Goal: Submit feedback/report problem

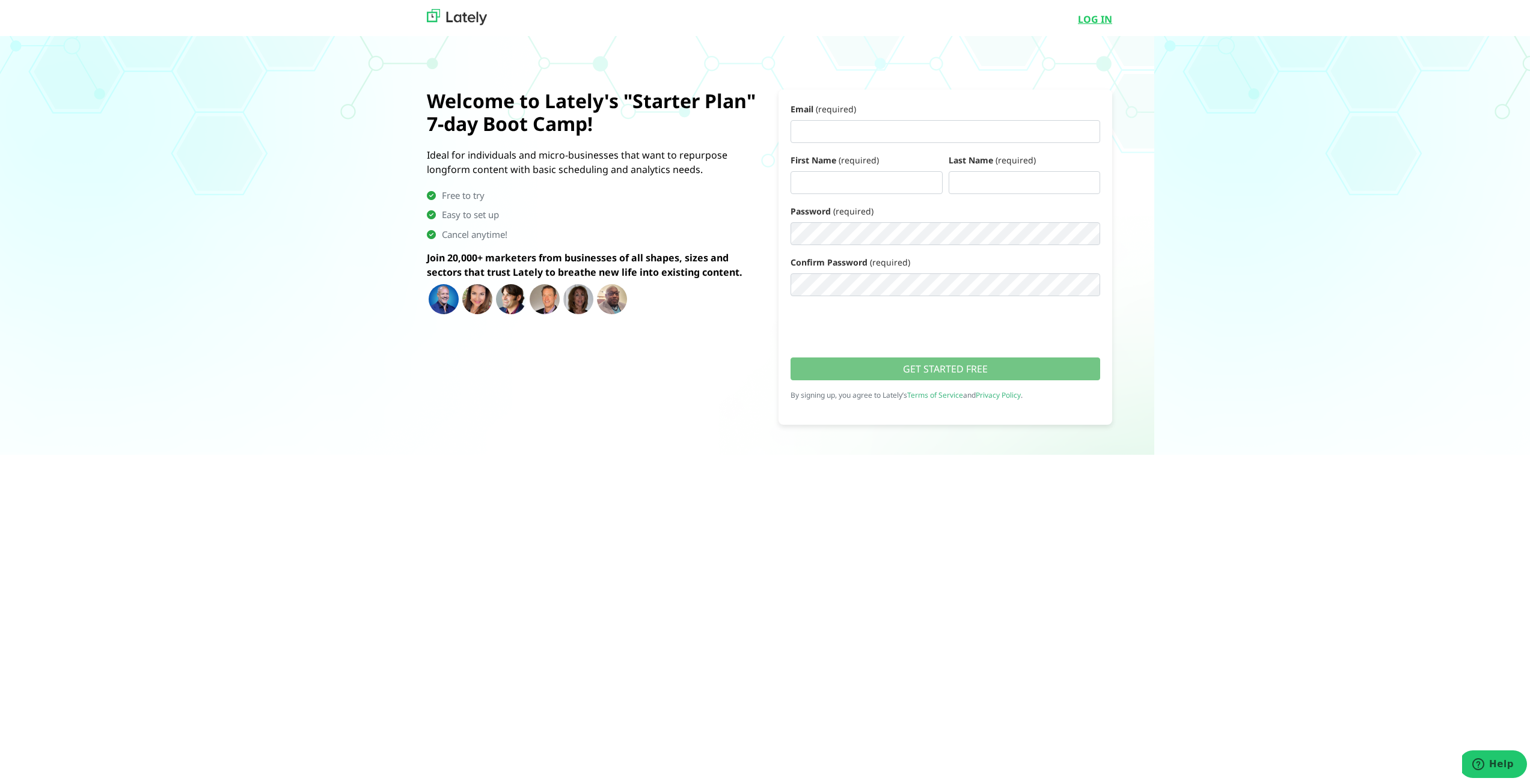
click at [1096, 10] on link "LOG IN" at bounding box center [1094, 16] width 34 height 15
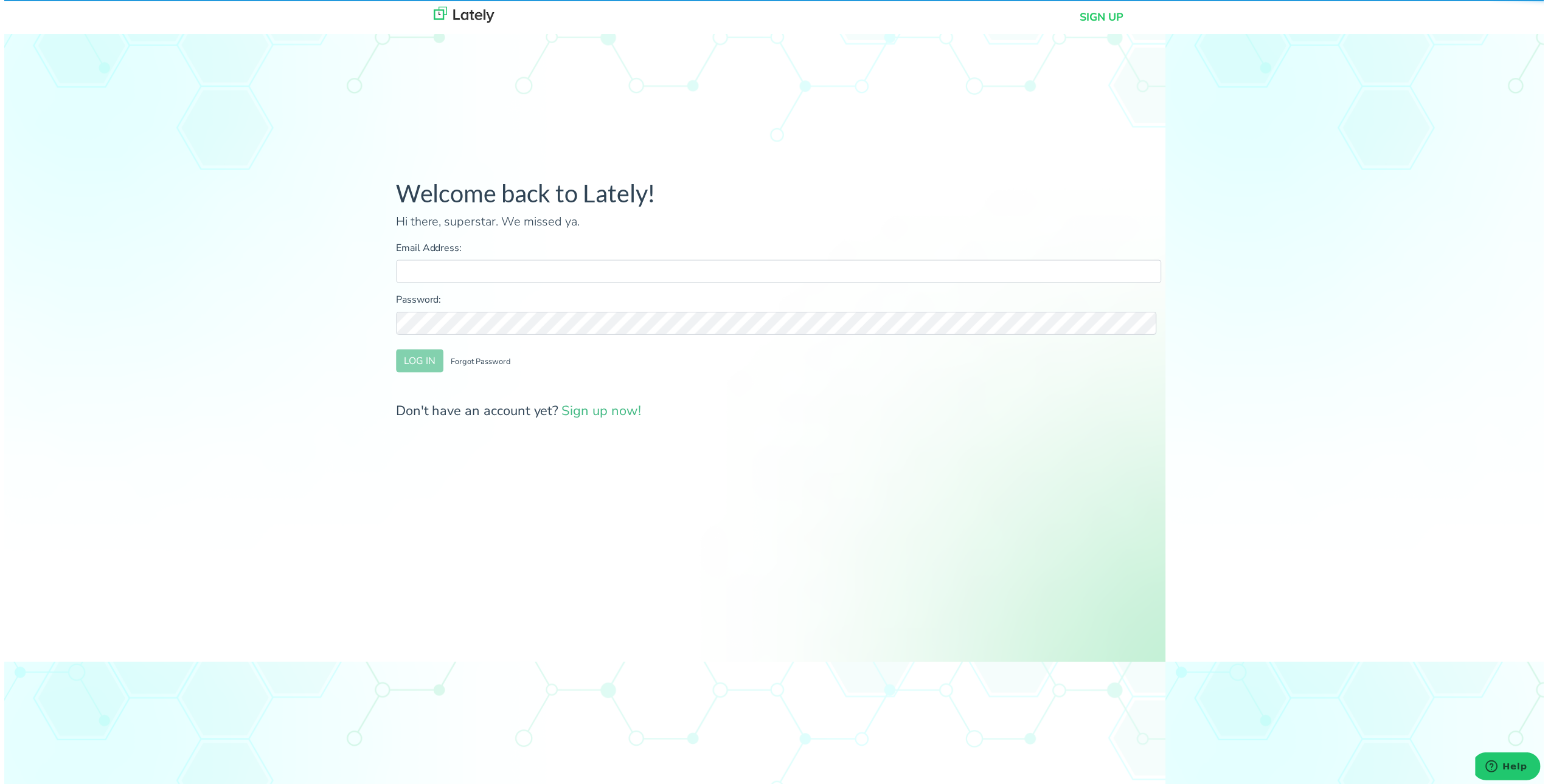
type input "[EMAIL_ADDRESS][DOMAIN_NAME]"
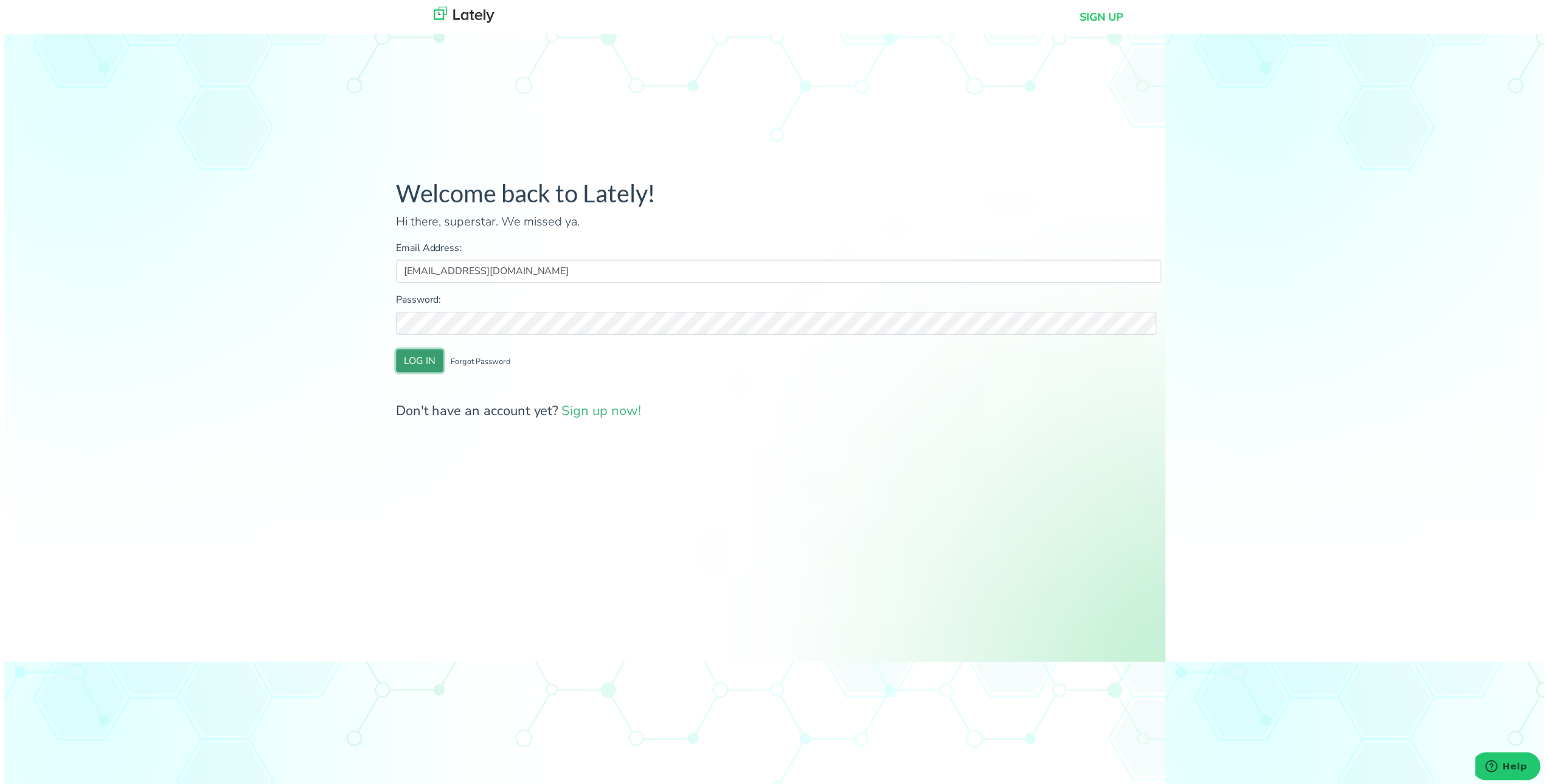
click at [434, 365] on button "LOG IN" at bounding box center [417, 362] width 47 height 23
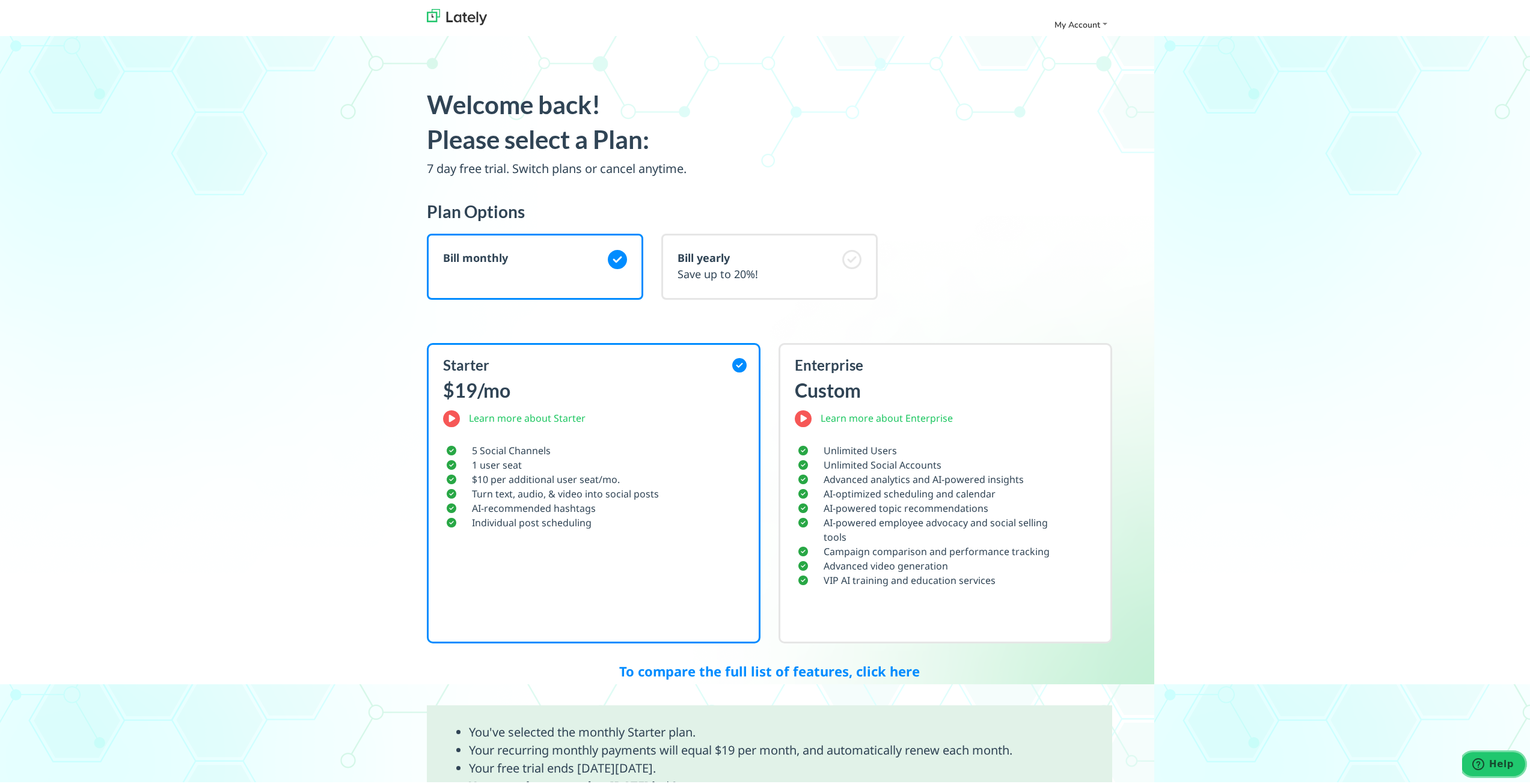
click at [1496, 755] on button "Help" at bounding box center [1492, 764] width 68 height 27
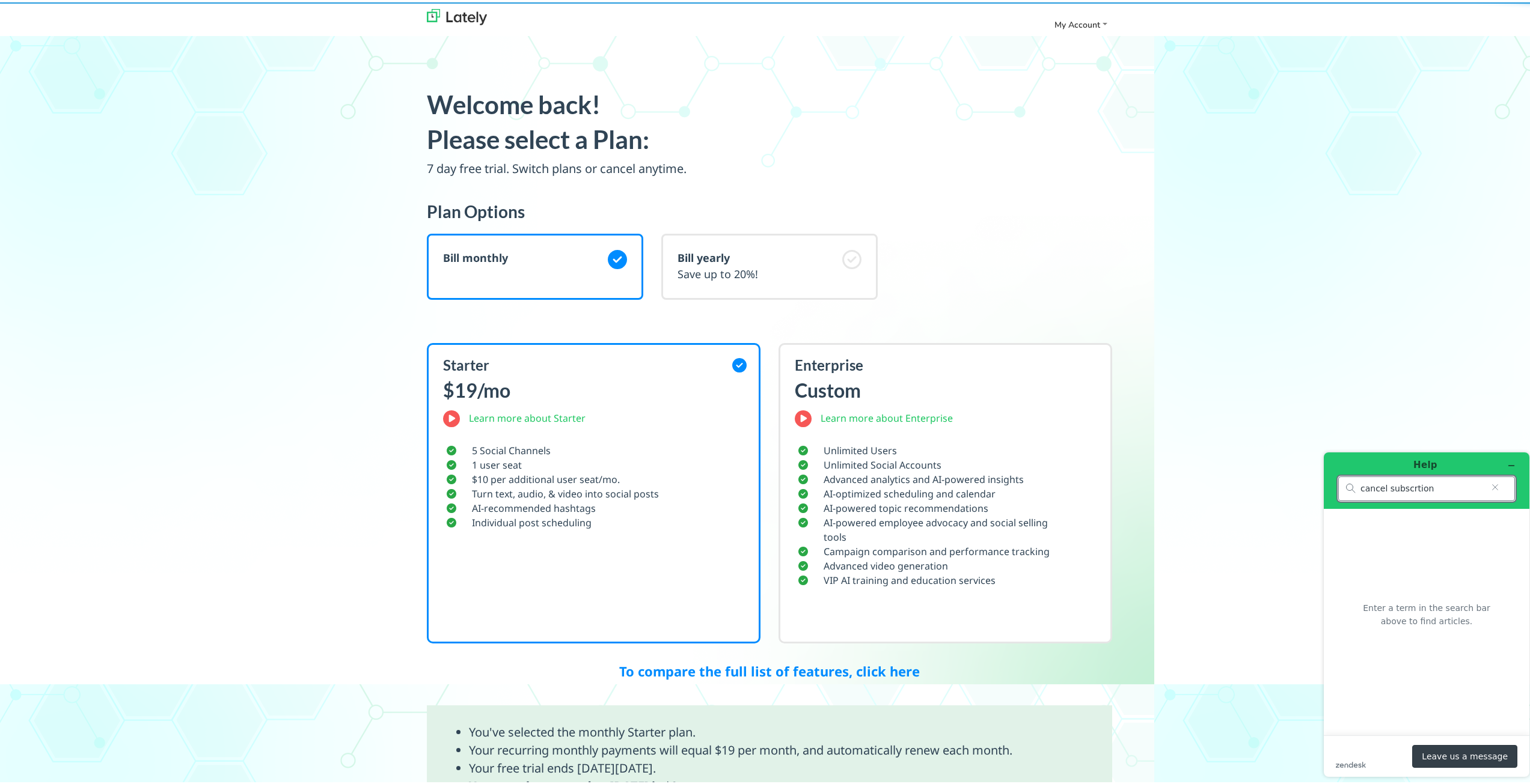
type input "cancel subscrtion"
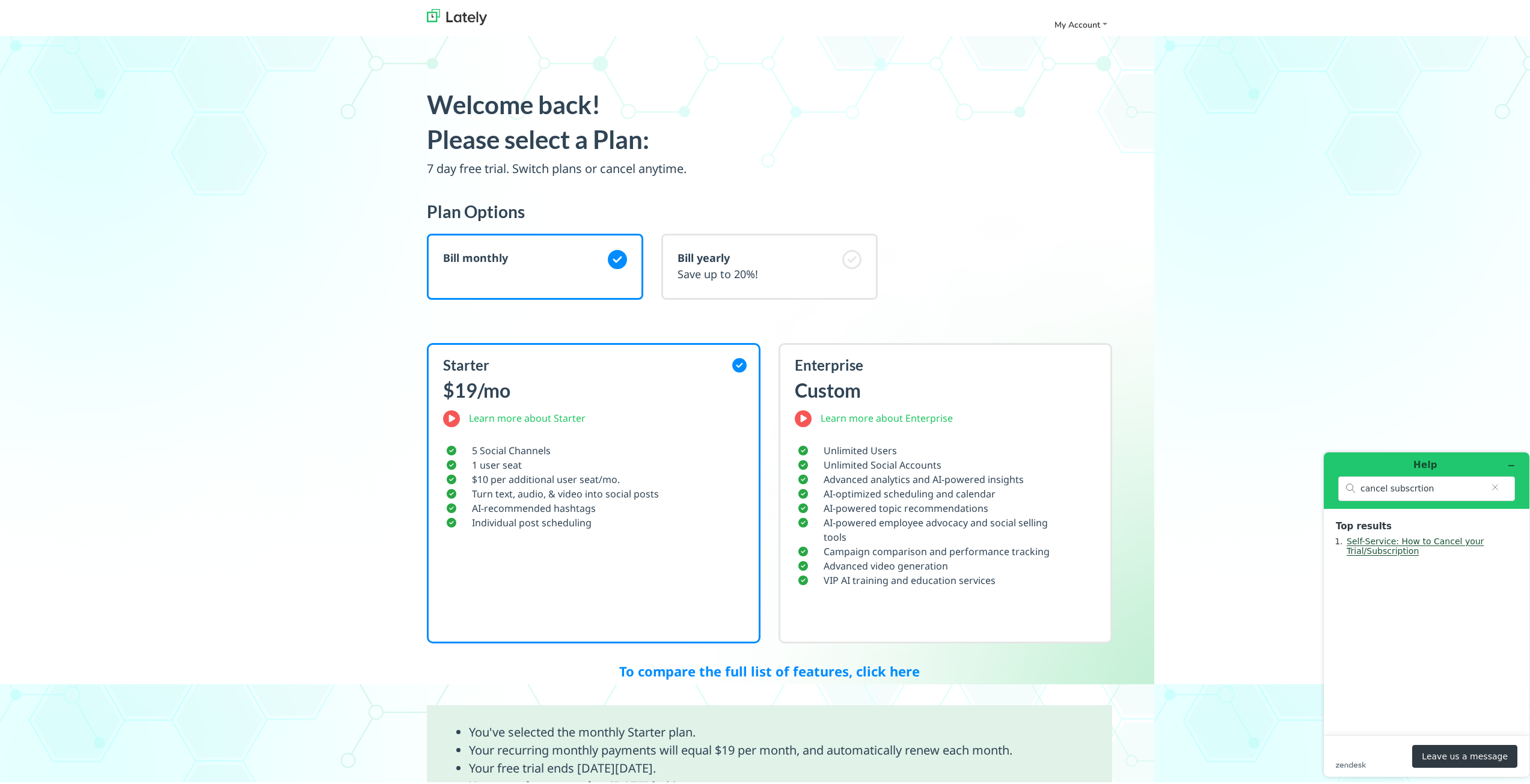
click at [1424, 543] on link "Self-Service: How to Cancel your Trial/Subscription" at bounding box center [1415, 545] width 137 height 19
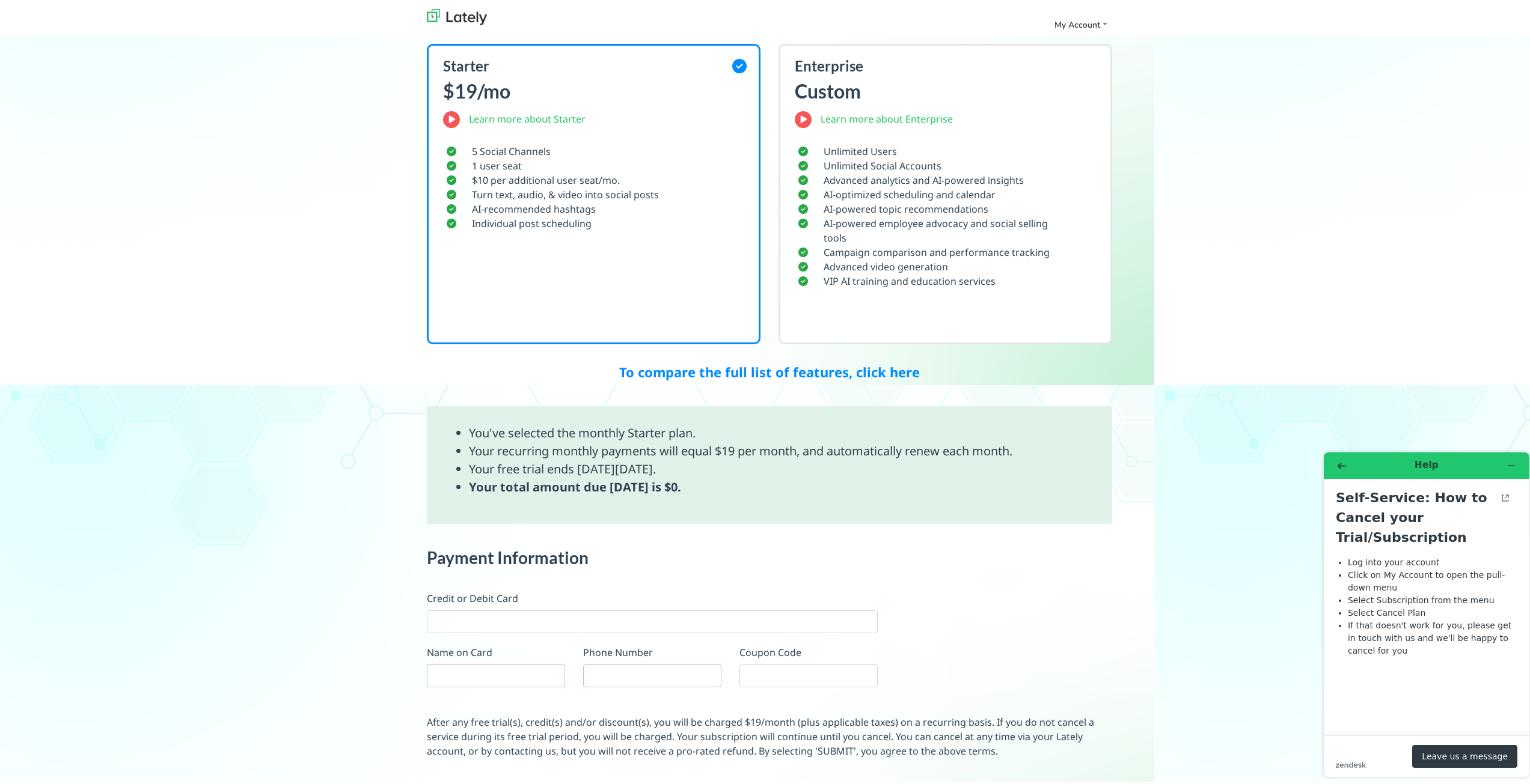
scroll to position [300, 0]
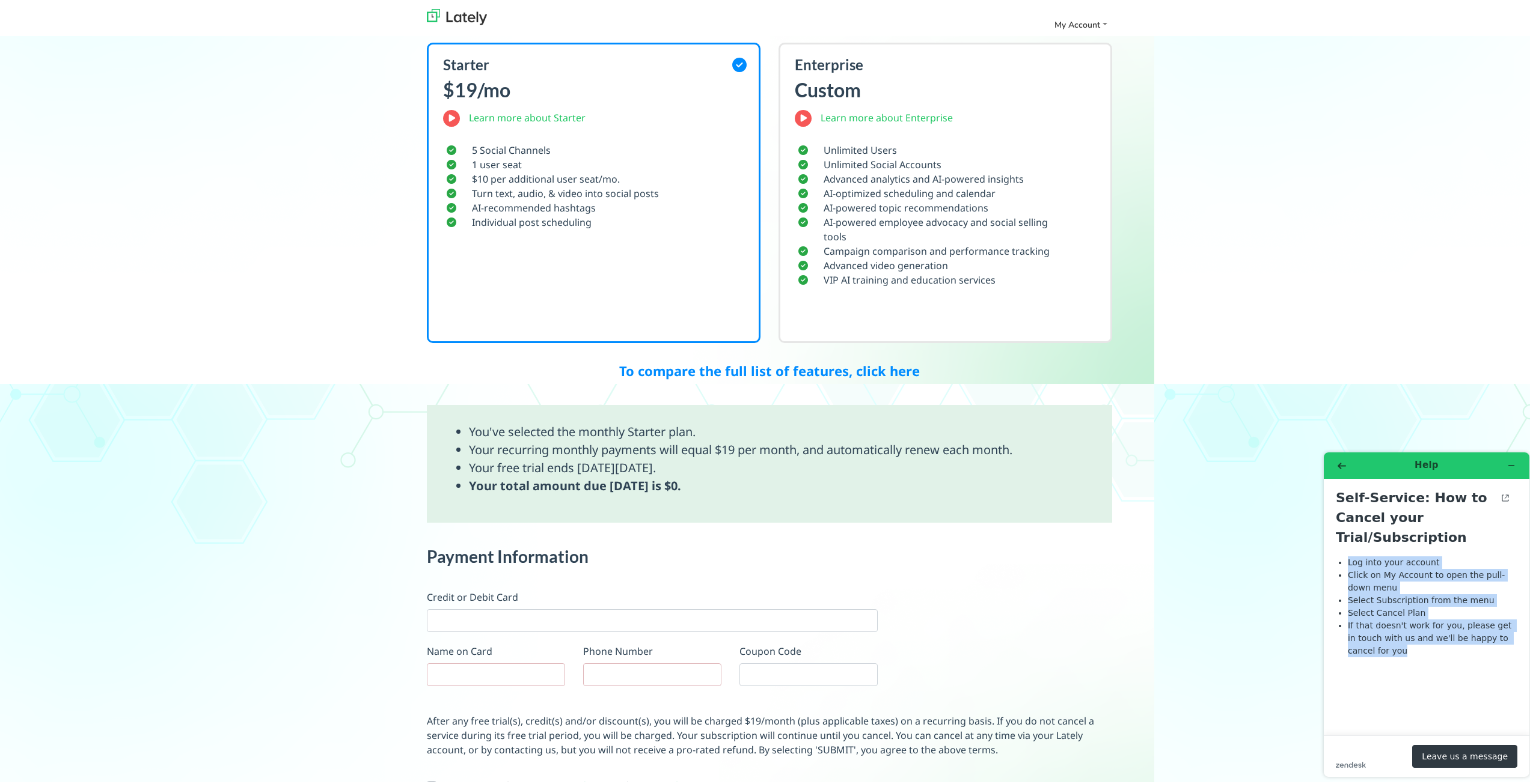
drag, startPoint x: 1397, startPoint y: 646, endPoint x: 1347, endPoint y: 554, distance: 104.7
click at [1347, 553] on div "Self-Service: How to Cancel your Trial/Subscription Log into your account Click…" at bounding box center [1426, 584] width 181 height 194
copy ul "Log into your account Click on My Account to open the pull-down menu Select Sub…"
click at [1065, 19] on span "My Account" at bounding box center [1077, 22] width 46 height 11
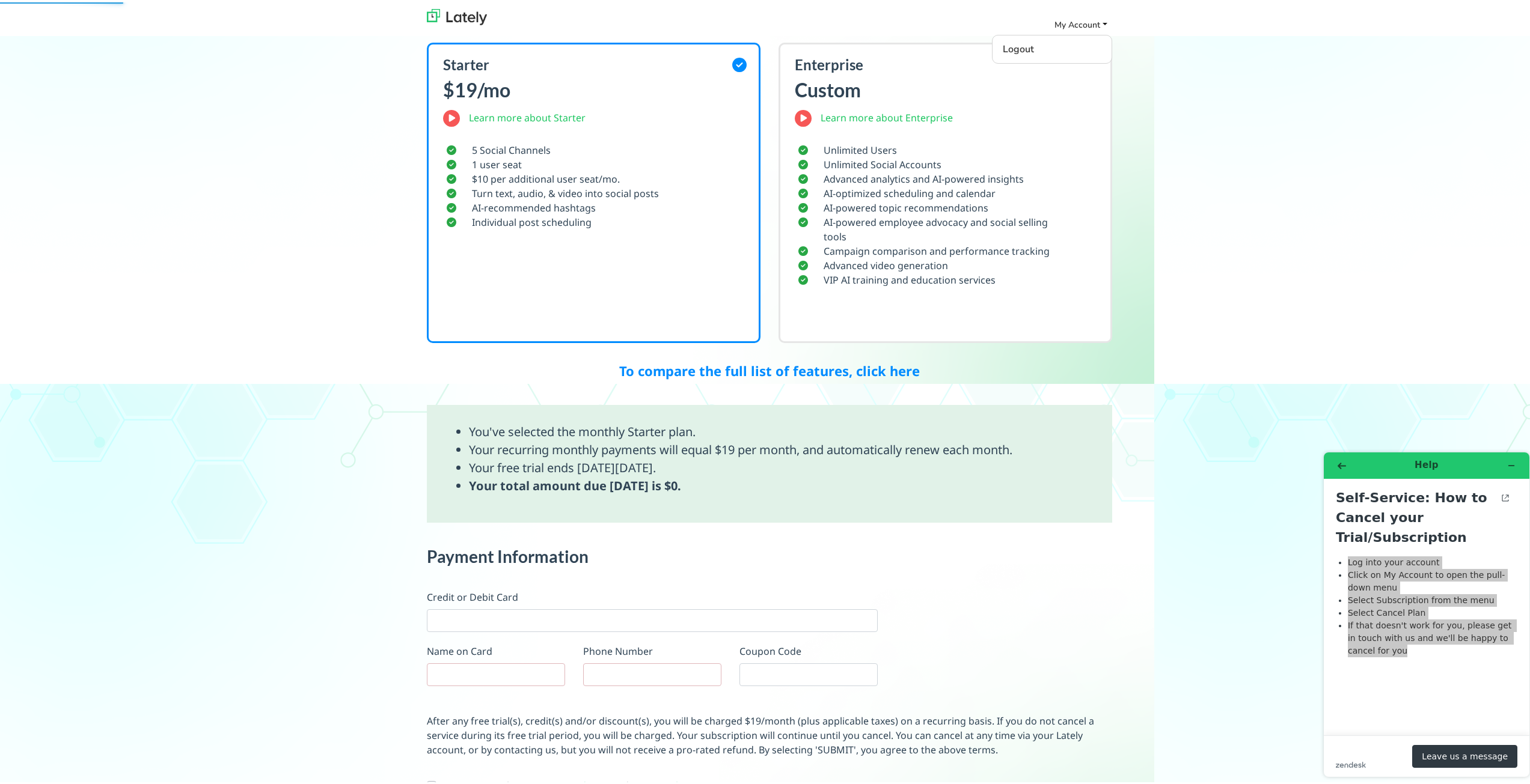
click at [1079, 26] on span "My Account" at bounding box center [1077, 22] width 46 height 11
click at [1231, 97] on div "Welcome back! Please select a Plan: 7 day free trial. Switch plans or cancel an…" at bounding box center [770, 299] width 1539 height 1133
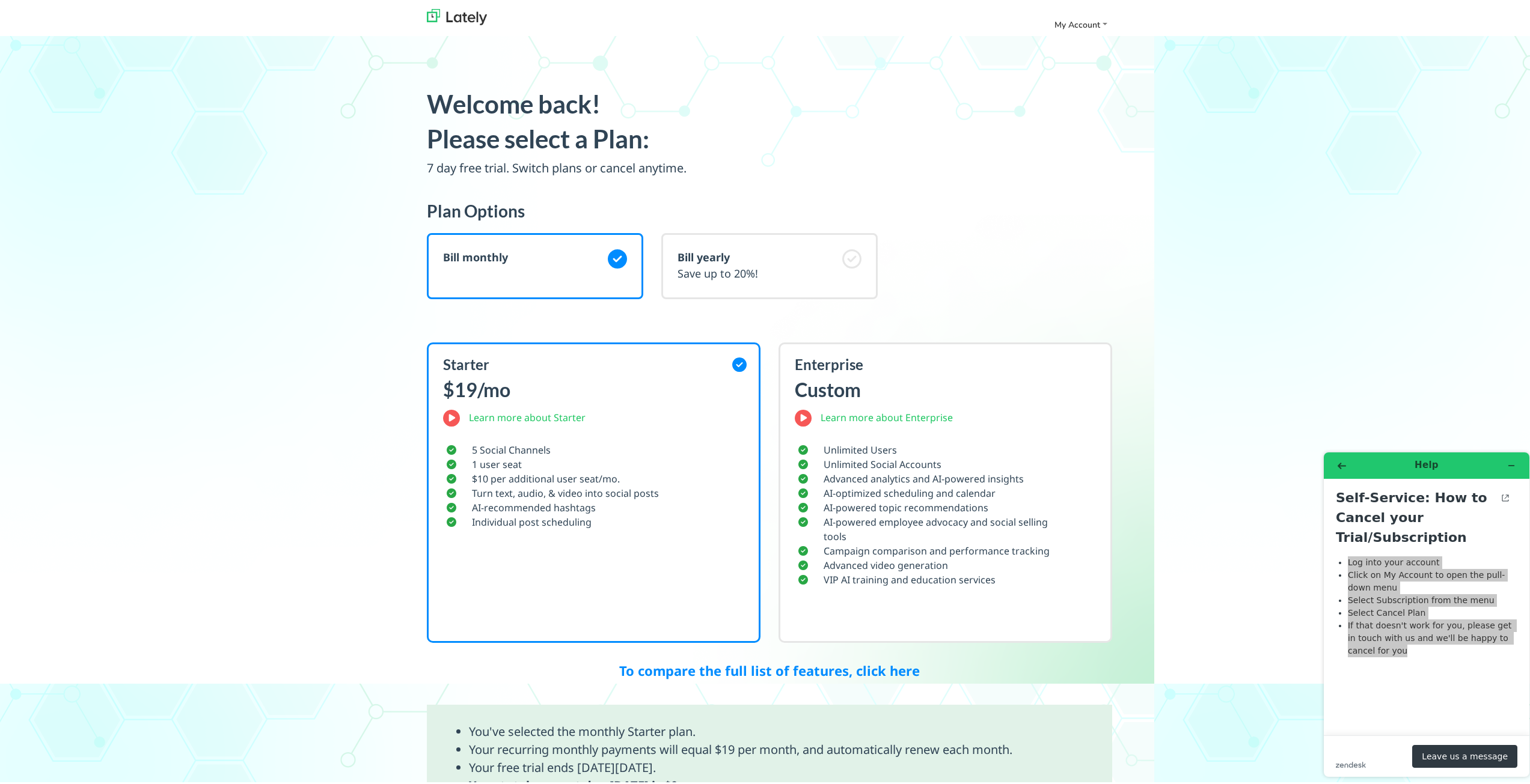
scroll to position [0, 0]
click at [631, 164] on p "7 day free trial. Switch plans or cancel anytime." at bounding box center [770, 167] width 685 height 18
drag, startPoint x: 499, startPoint y: 165, endPoint x: 510, endPoint y: 163, distance: 11.2
click at [502, 165] on p "7 day free trial. Switch plans or cancel anytime." at bounding box center [770, 167] width 685 height 18
click at [553, 163] on p "7 day free trial. Switch plans or cancel anytime." at bounding box center [770, 167] width 685 height 18
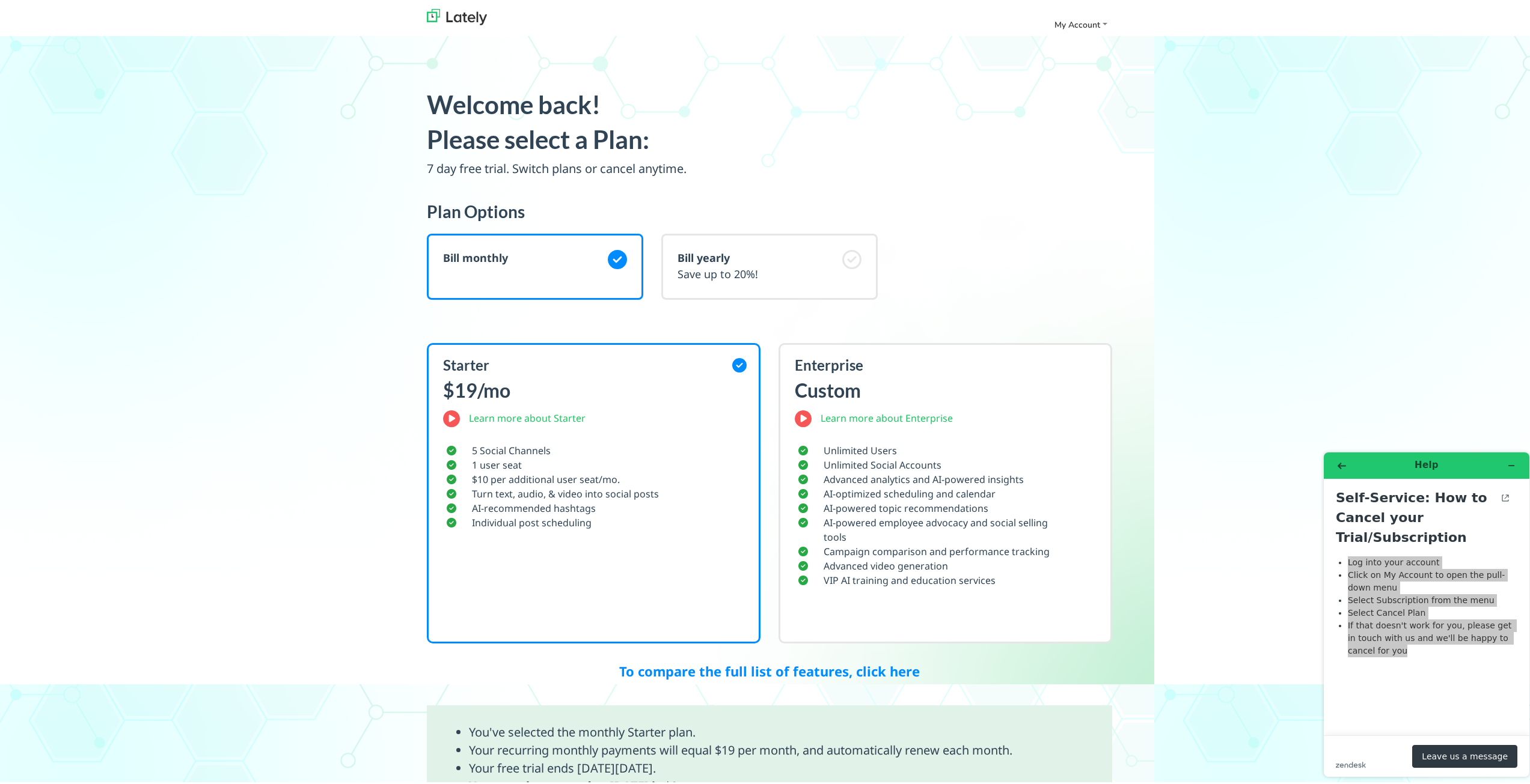
click at [575, 164] on p "7 day free trial. Switch plans or cancel anytime." at bounding box center [770, 167] width 685 height 18
click at [716, 255] on span "Bill yearly" at bounding box center [703, 256] width 52 height 15
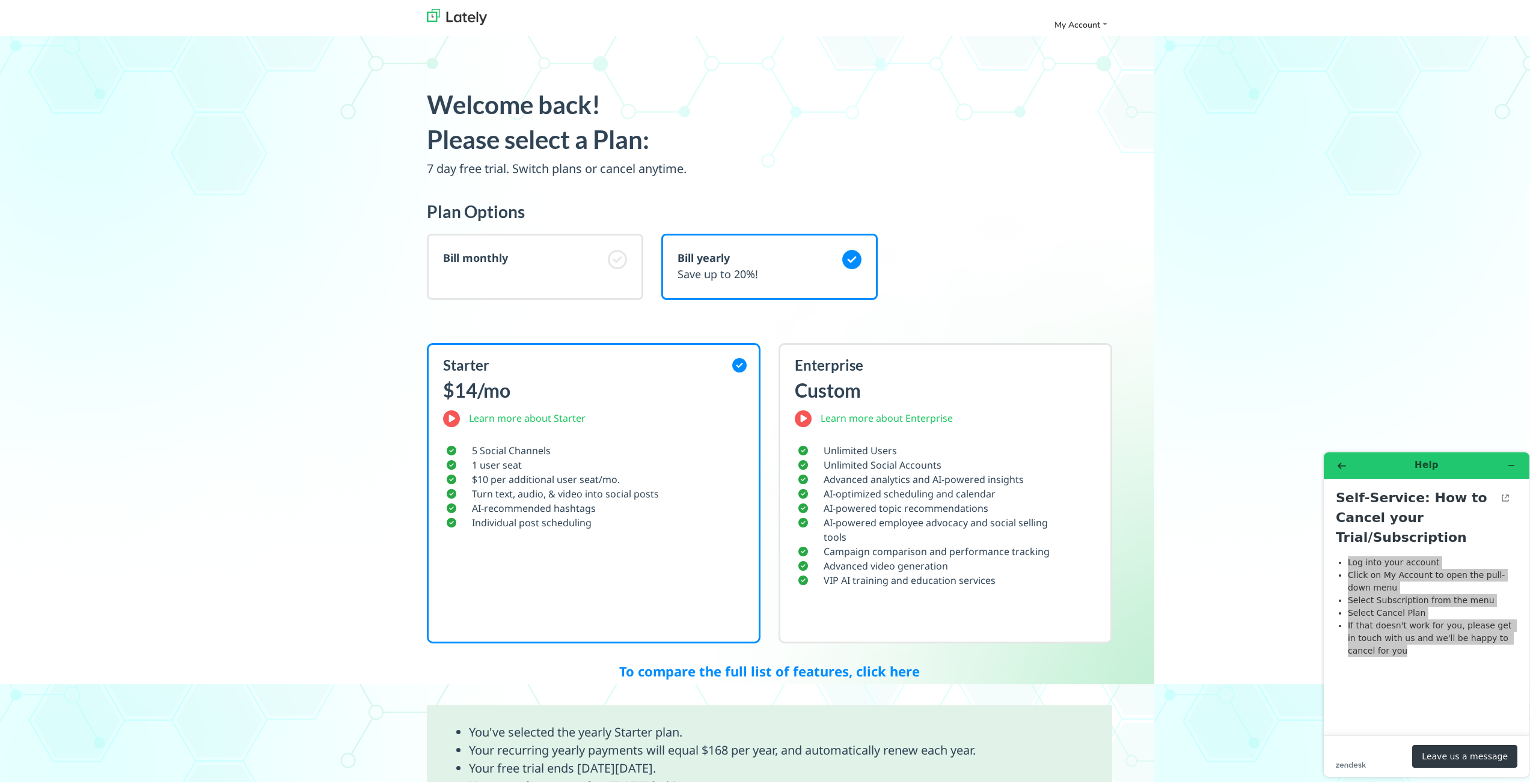
click at [587, 235] on div "Bill monthly" at bounding box center [535, 265] width 216 height 66
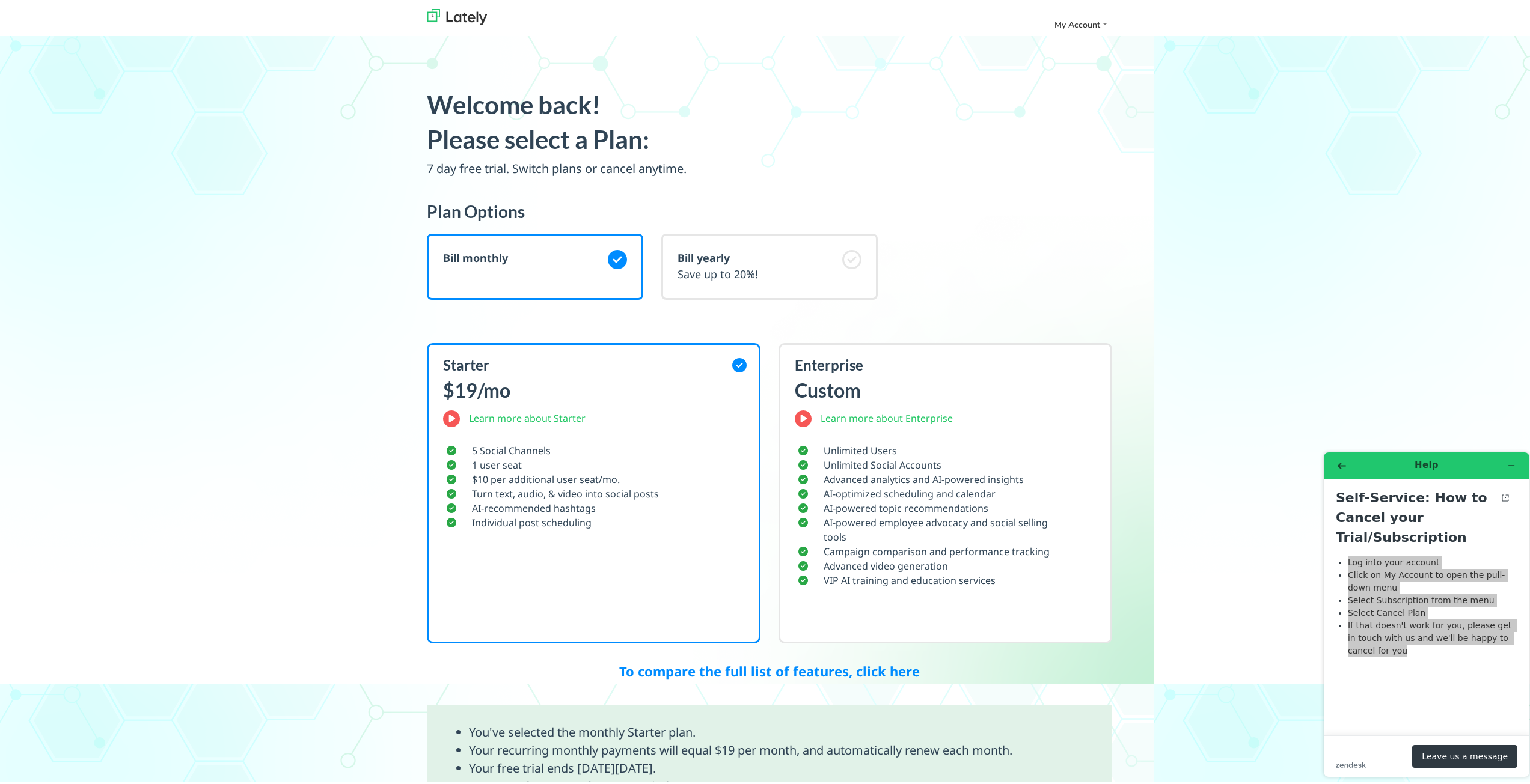
click at [431, 13] on img at bounding box center [457, 15] width 60 height 16
click at [1064, 24] on span "My Account" at bounding box center [1077, 22] width 46 height 11
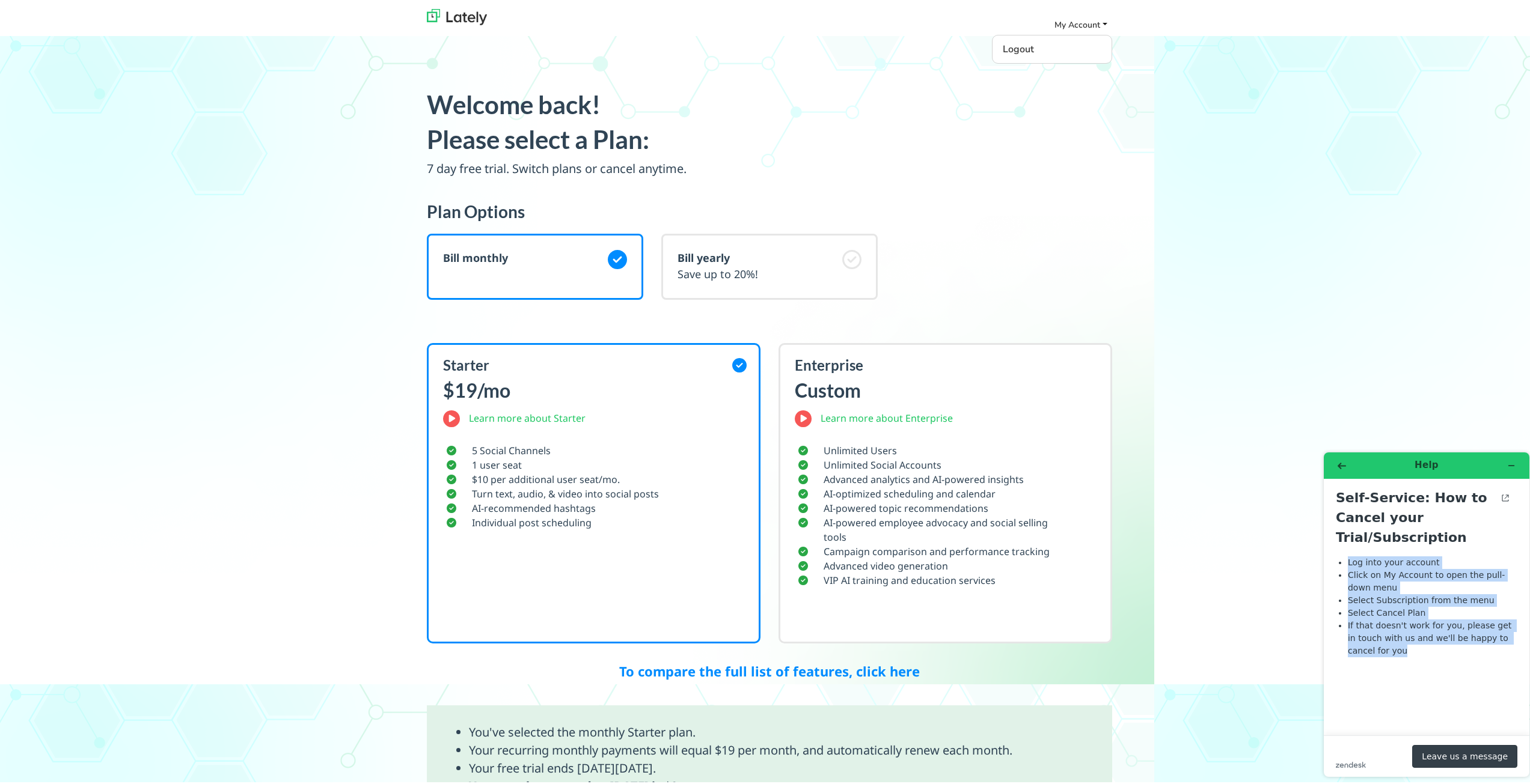
click at [1438, 759] on button "Leave us a message" at bounding box center [1464, 756] width 105 height 23
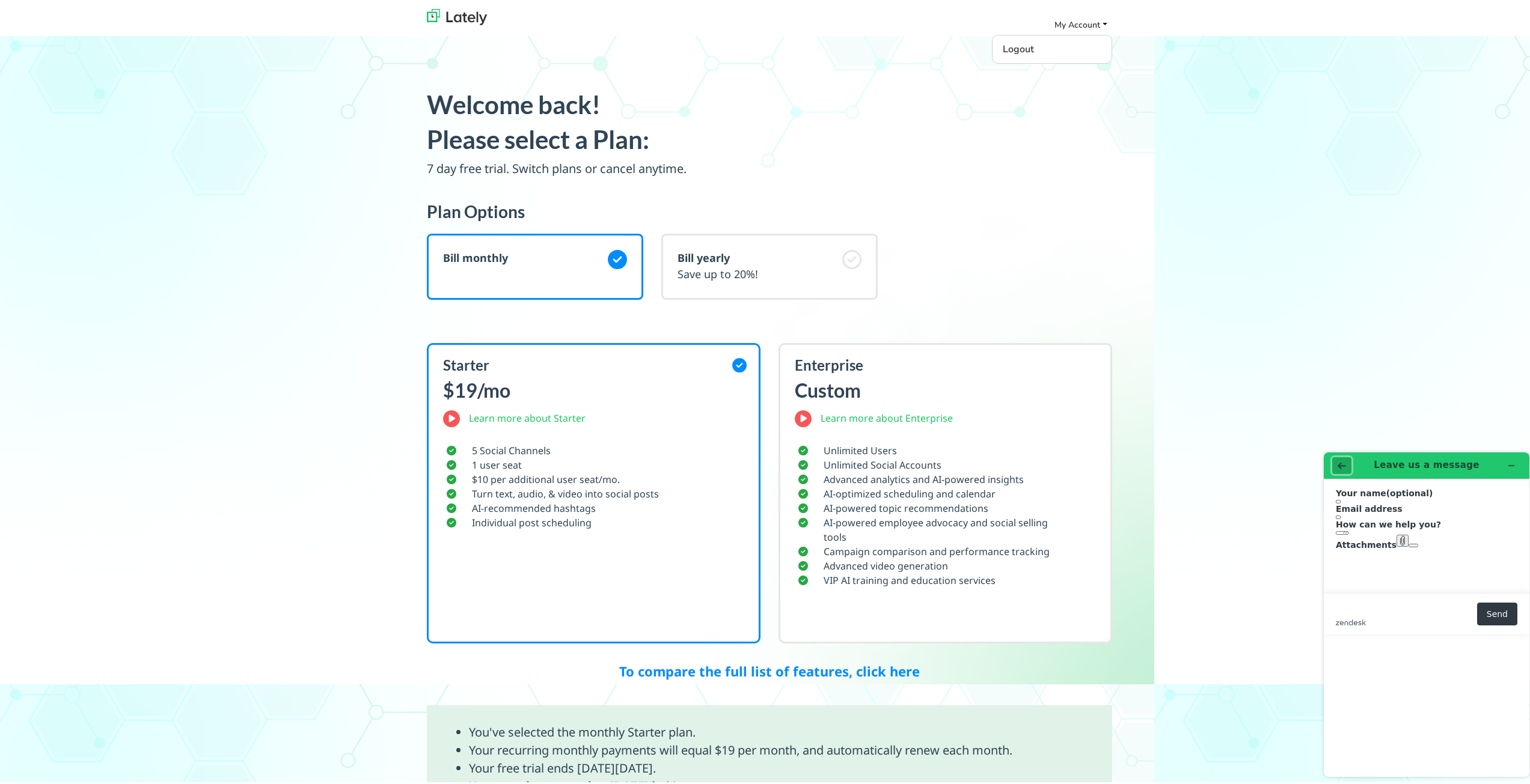
click at [1345, 466] on icon "Back" at bounding box center [1341, 464] width 8 height 8
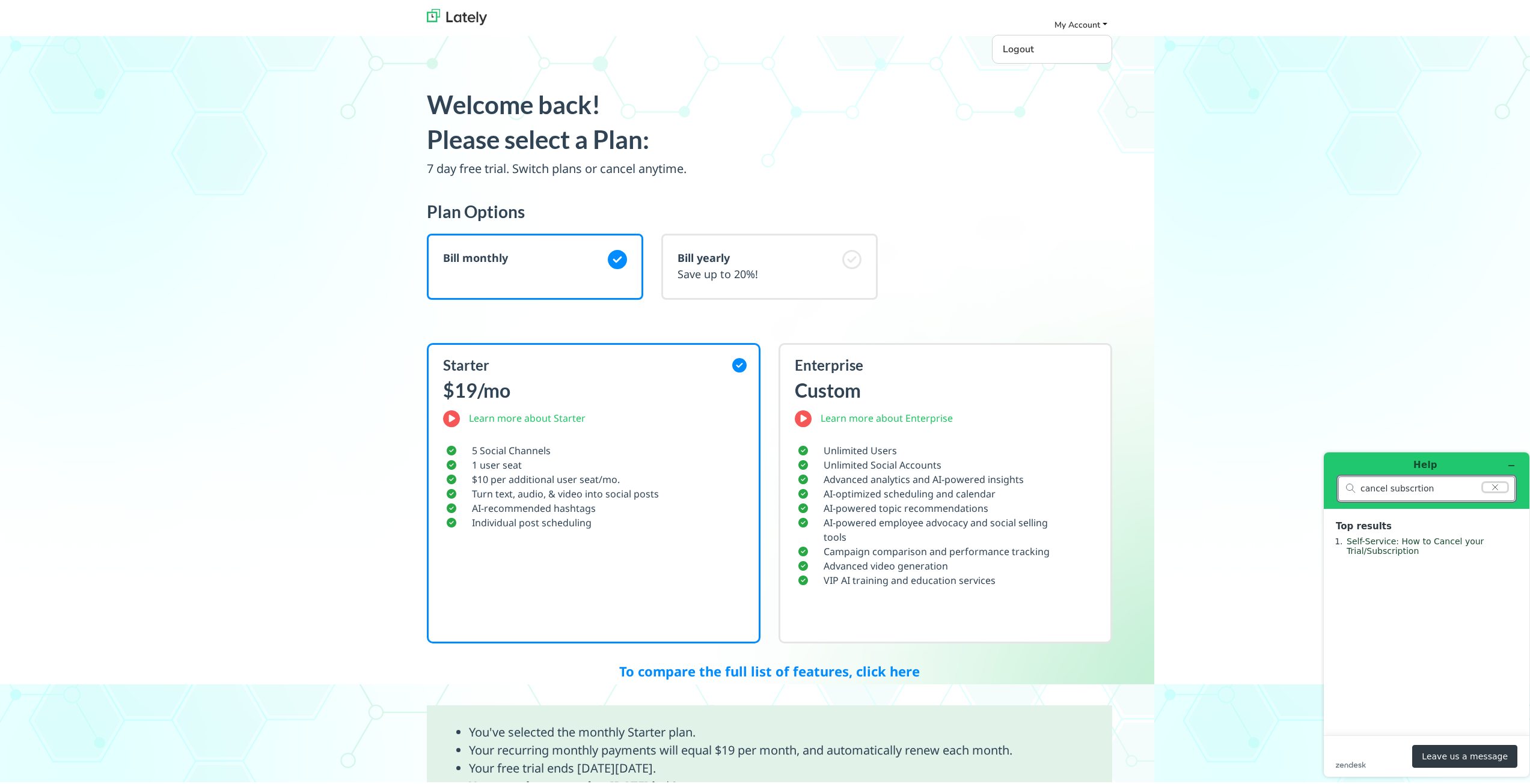
click at [1491, 486] on icon "Clear search" at bounding box center [1494, 486] width 9 height 8
click at [1474, 757] on button "Leave us a message" at bounding box center [1464, 756] width 105 height 23
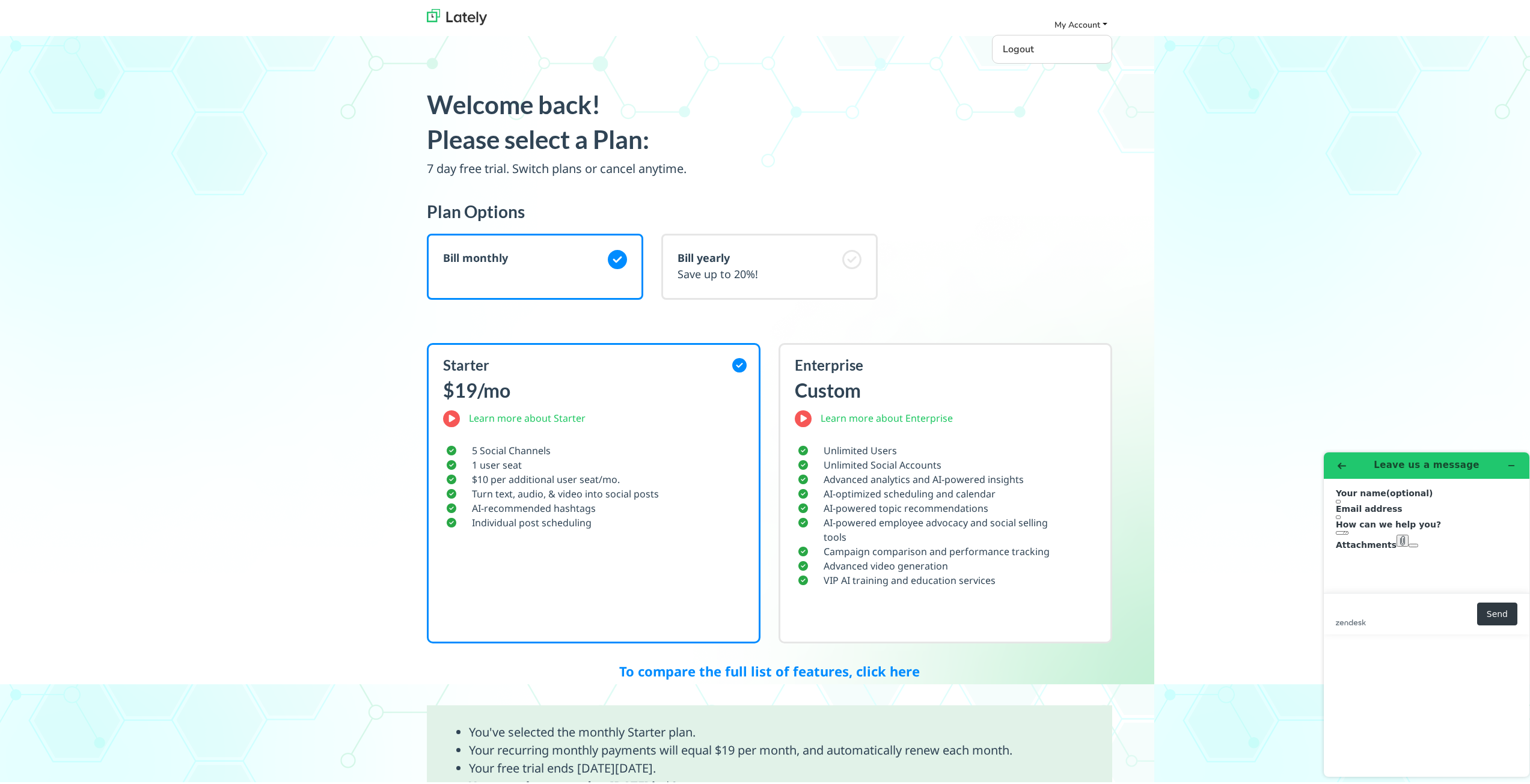
click at [1340, 503] on input "Your name (optional)" at bounding box center [1338, 501] width 5 height 4
type input "[PERSON_NAME]"
drag, startPoint x: 1454, startPoint y: 567, endPoint x: 1284, endPoint y: 560, distance: 170.1
click at [1314, 560] on html "Leave us a message Your name (optional) [PERSON_NAME] Email address [EMAIL_ADDR…" at bounding box center [1426, 614] width 224 height 343
type input "[EMAIL_ADDRESS][PERSON_NAME][DOMAIN_NAME]"
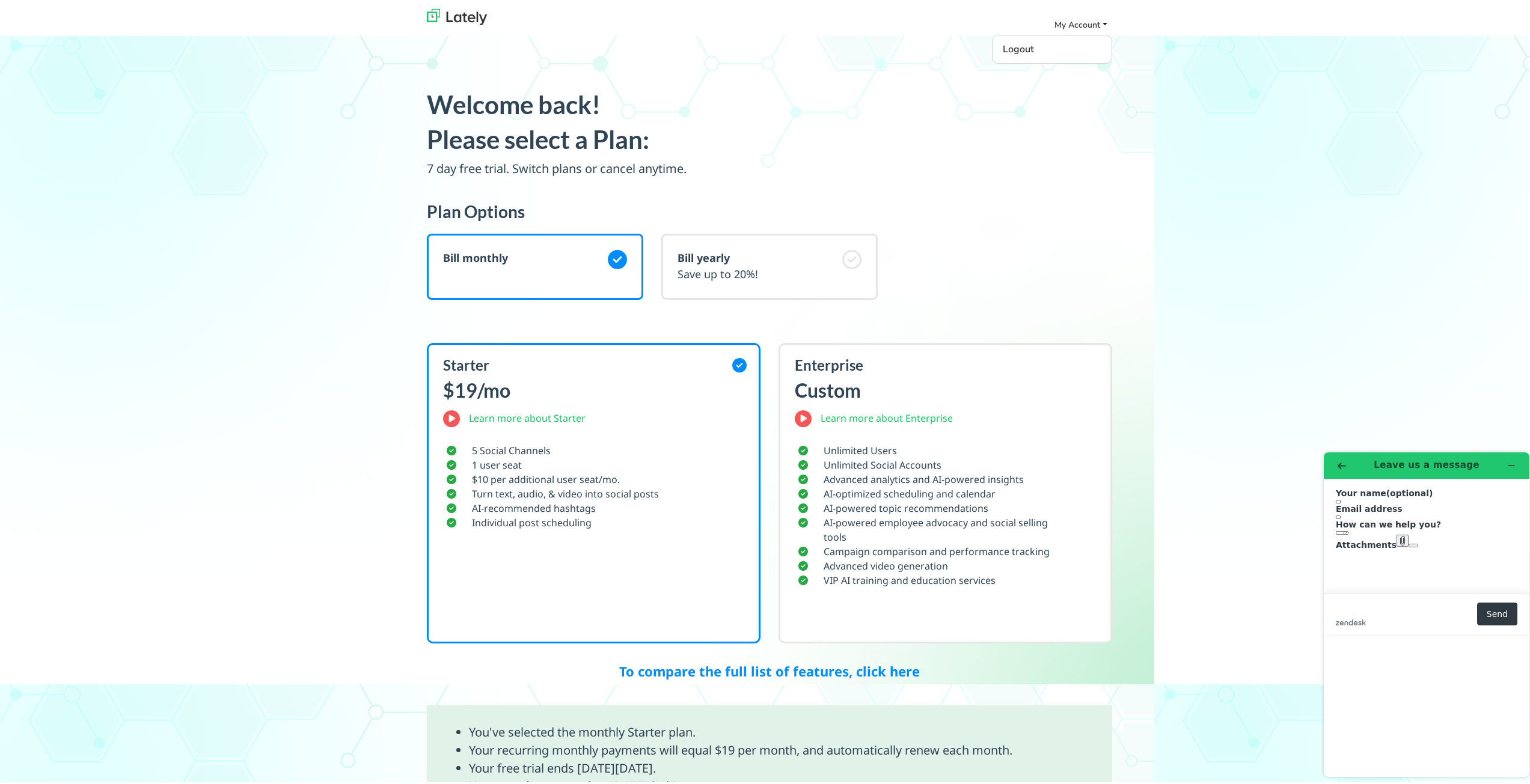
click at [1349, 534] on textarea "How can we help you?" at bounding box center [1342, 532] width 13 height 4
type textarea "Please cancel our monthly subscrtion plan."
click at [1349, 534] on textarea "How can we help you?" at bounding box center [1342, 532] width 13 height 4
paste textarea "Please cancel our monthly subscription plan."
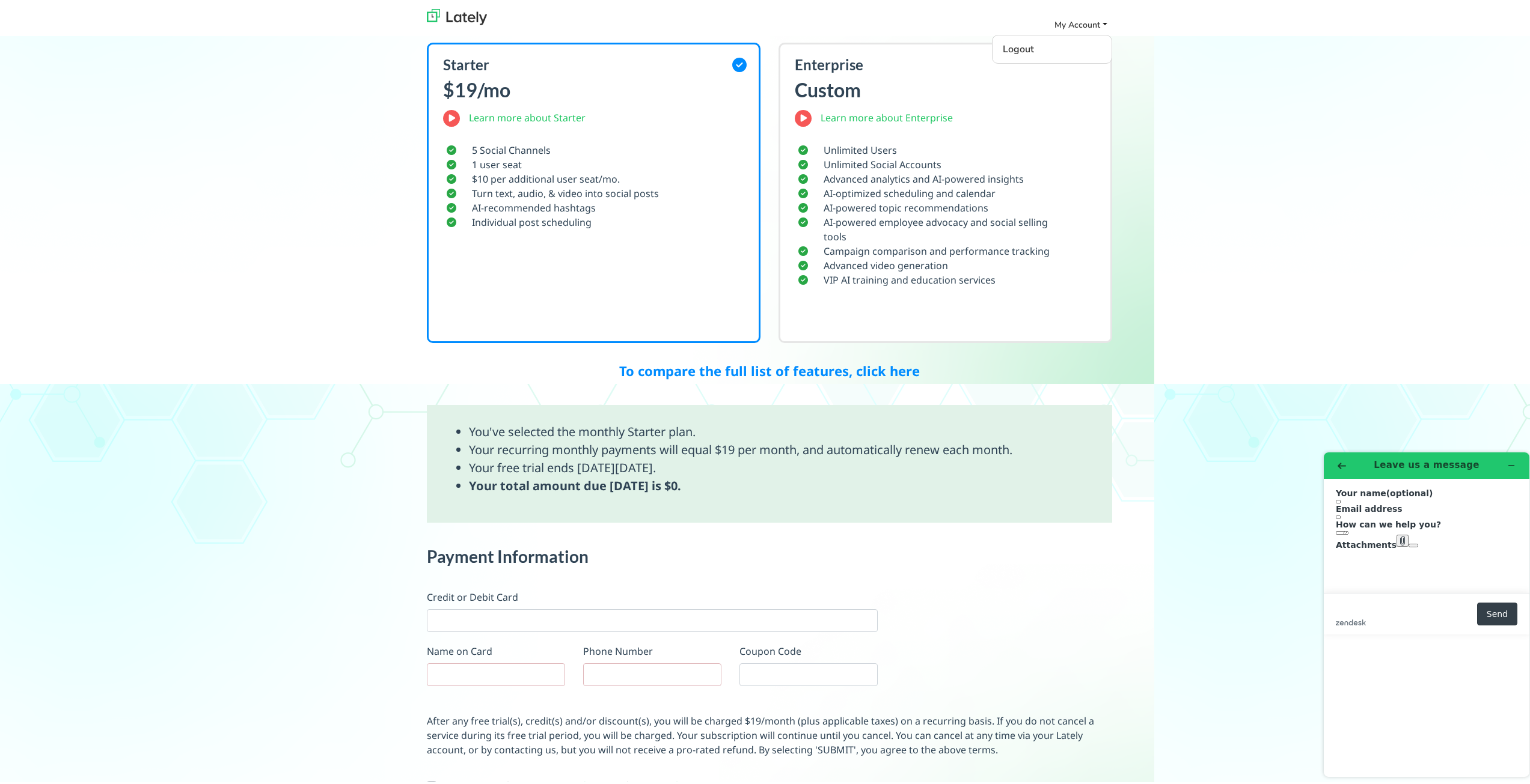
type textarea "Please cancel our monthly subscription plan."
click at [1499, 625] on button "Send" at bounding box center [1497, 613] width 40 height 23
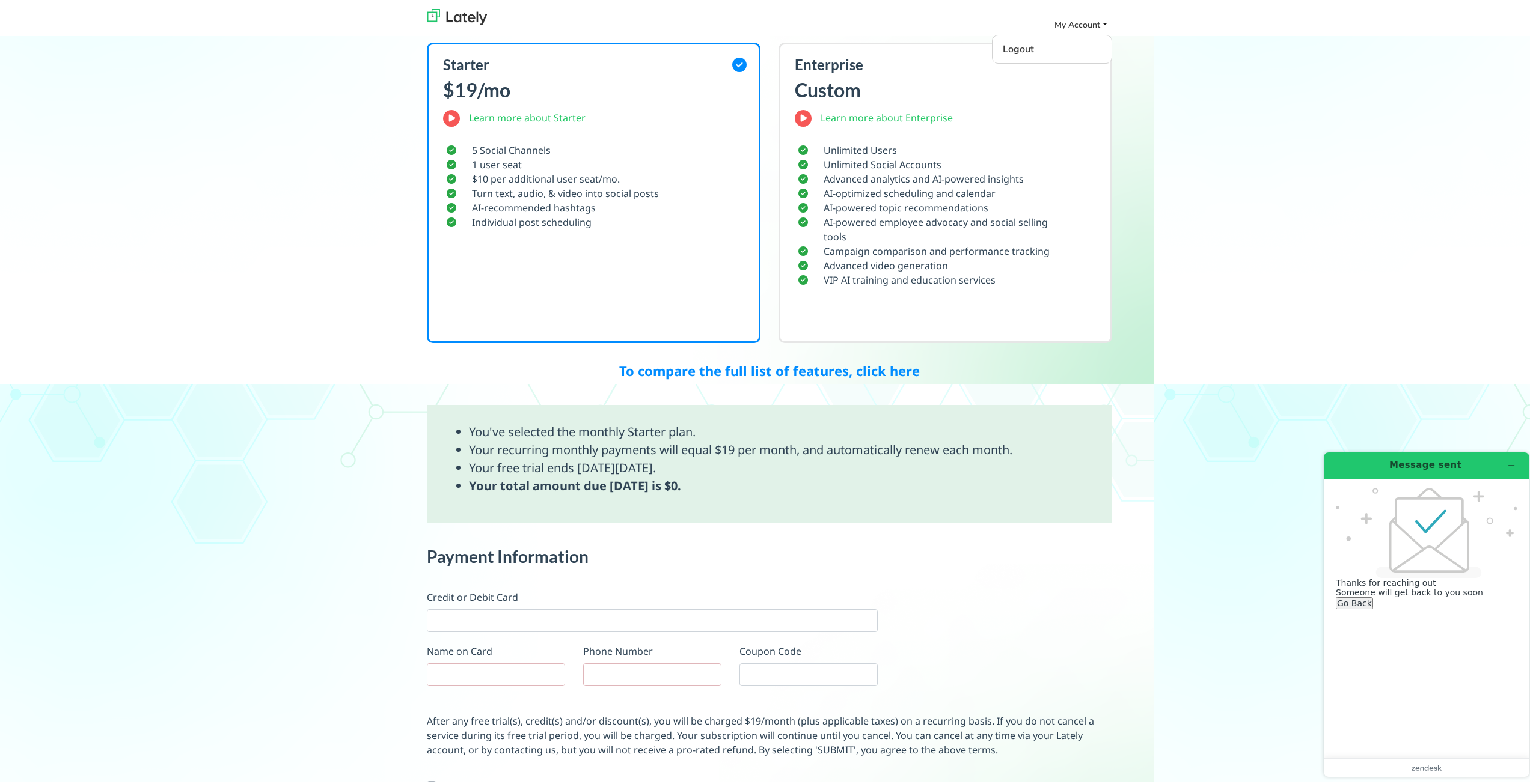
click at [1372, 609] on button "Go Back" at bounding box center [1354, 602] width 38 height 12
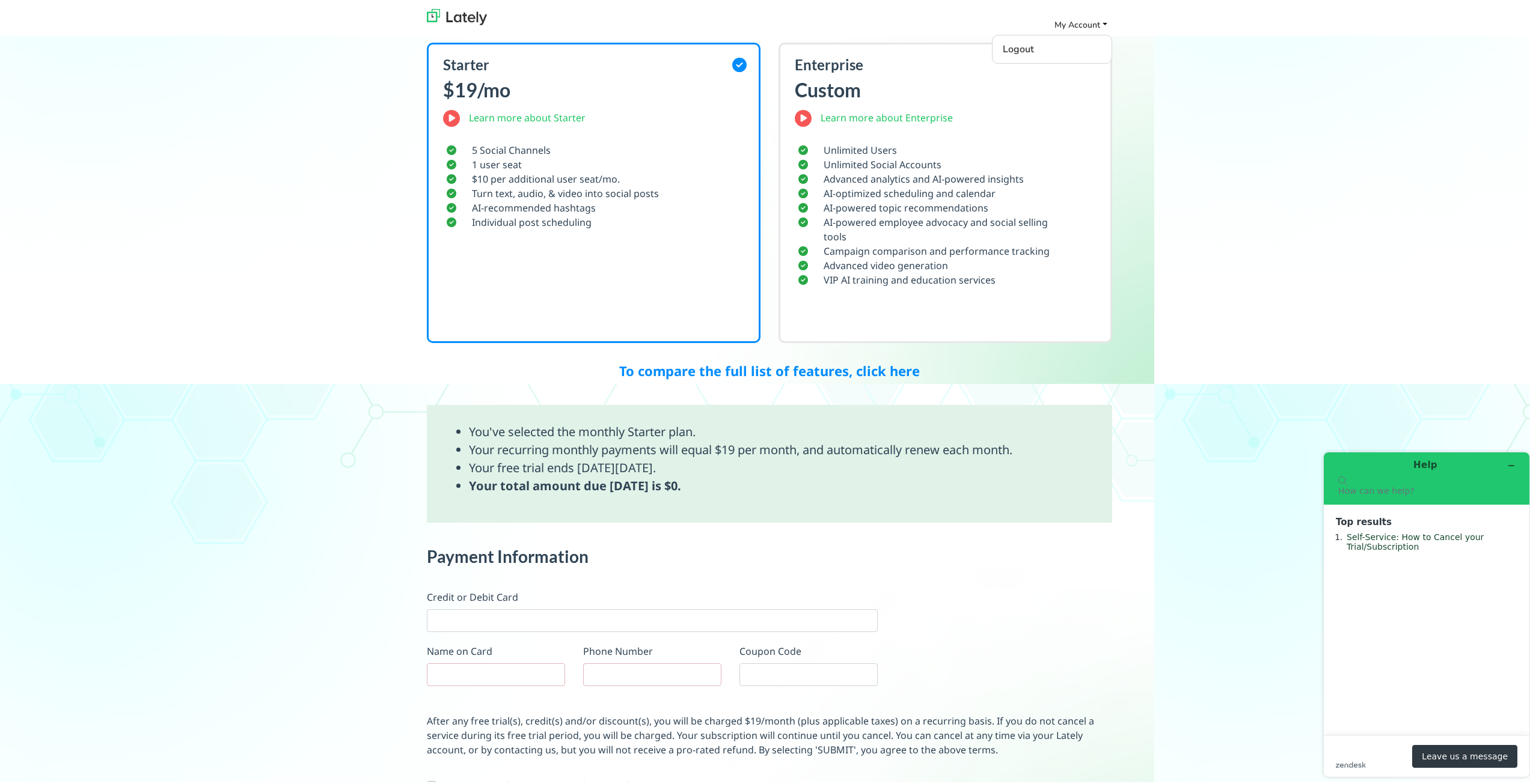
click at [1422, 493] on input "search" at bounding box center [1426, 491] width 177 height 11
click at [611, 130] on div "Starter $19/mo Learn more about Starter 5 Social Channels 1 user seat $10 per a…" at bounding box center [594, 191] width 333 height 300
